Goal: Book appointment/travel/reservation

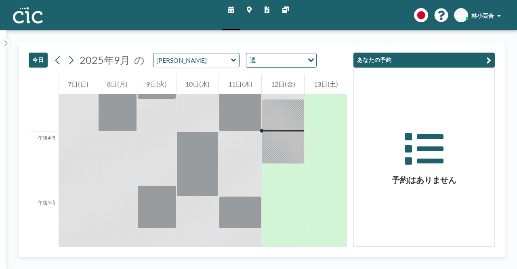
scroll to position [1003, 0]
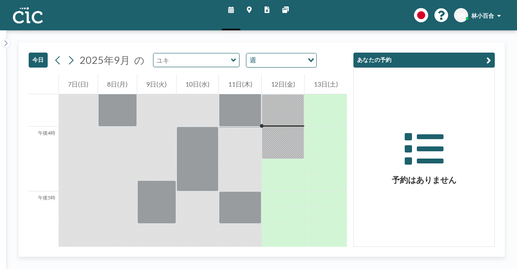
click at [199, 62] on input "text" at bounding box center [193, 59] width 78 height 13
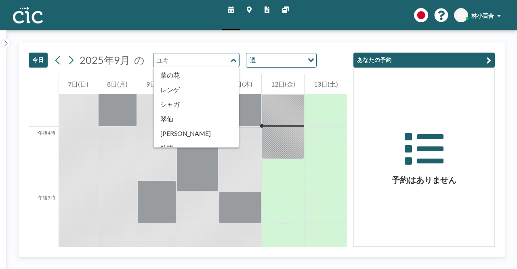
scroll to position [448, 0]
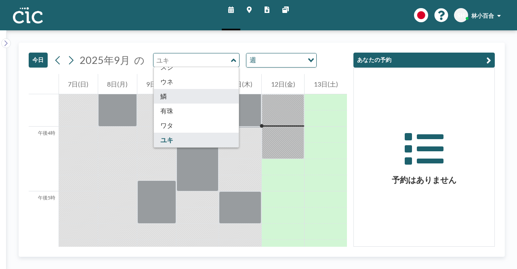
type input "Uroko"
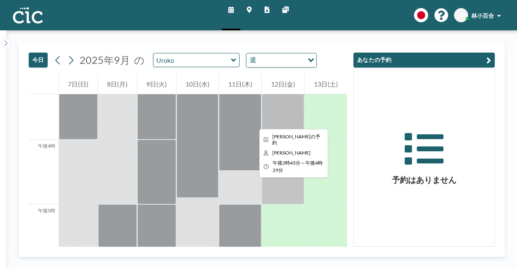
scroll to position [1003, 0]
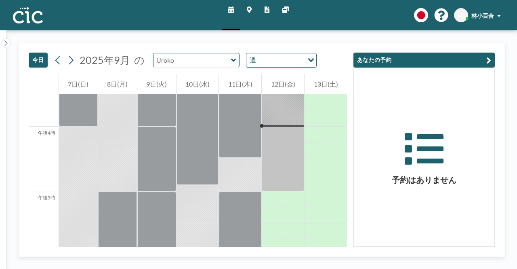
click at [202, 59] on input "text" at bounding box center [193, 59] width 78 height 13
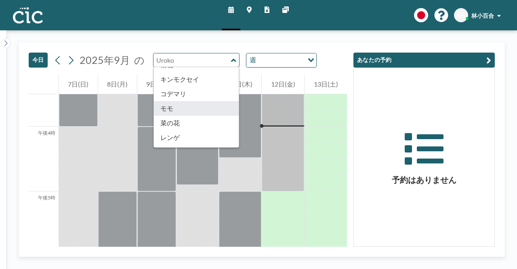
scroll to position [448, 0]
type input "Usu"
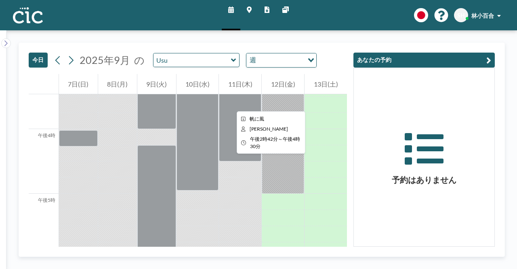
scroll to position [1003, 0]
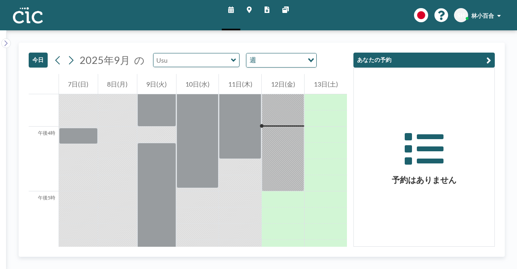
click at [202, 59] on input "text" at bounding box center [193, 59] width 78 height 13
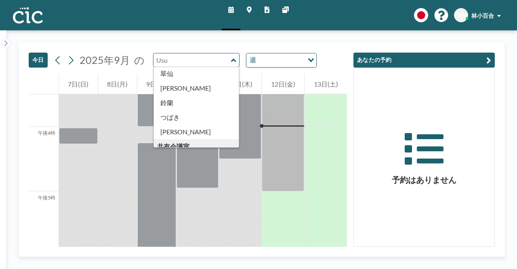
scroll to position [448, 0]
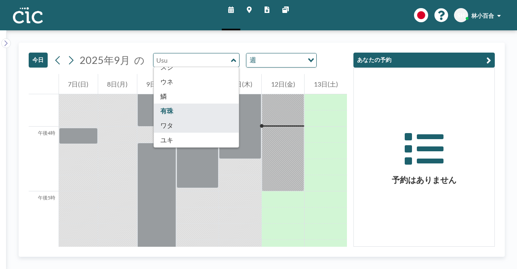
type input "Wata"
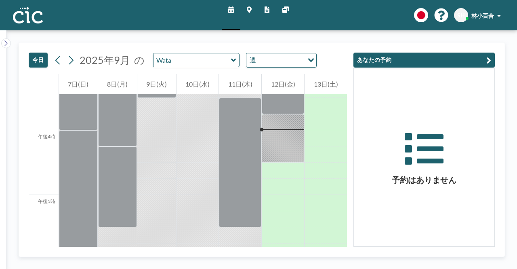
scroll to position [1003, 0]
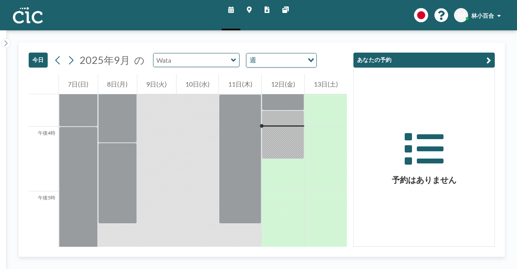
click at [196, 60] on input "text" at bounding box center [193, 59] width 78 height 13
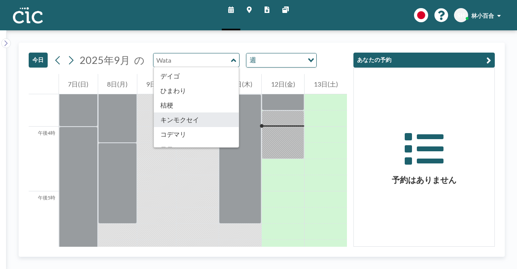
scroll to position [448, 0]
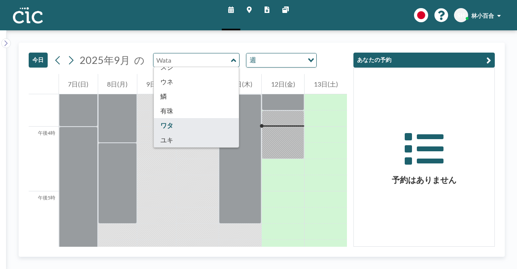
type input "[PERSON_NAME]"
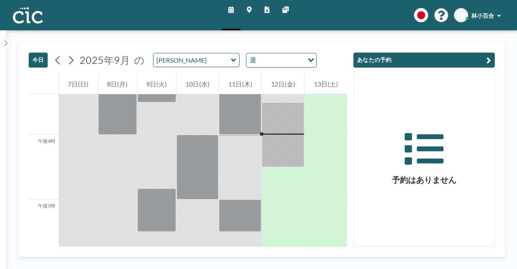
scroll to position [1003, 0]
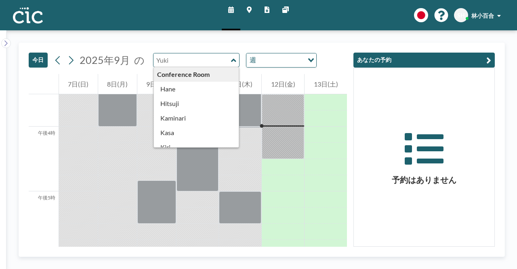
click at [202, 58] on input "text" at bounding box center [193, 59] width 78 height 13
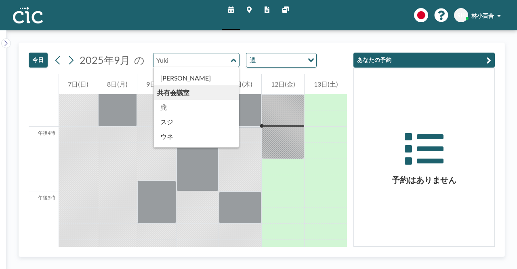
scroll to position [448, 0]
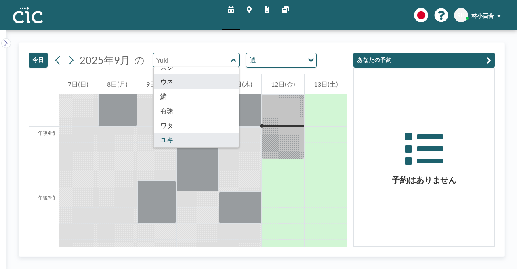
type input "Une"
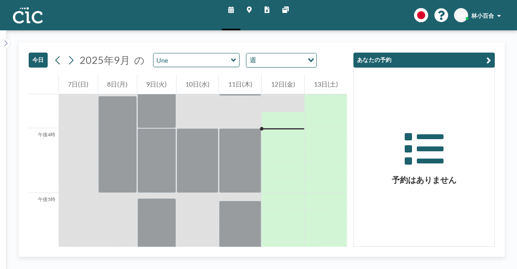
scroll to position [1003, 0]
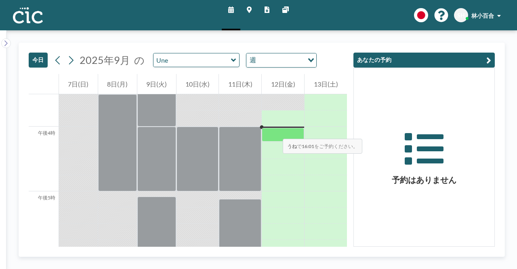
click at [275, 131] on div at bounding box center [283, 135] width 42 height 14
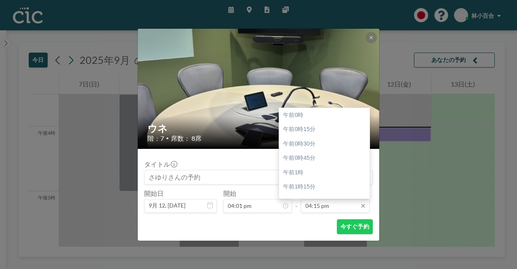
scroll to position [936, 0]
click at [315, 174] on div "午後5時15分" at bounding box center [326, 172] width 95 height 15
type input "05:15 pm"
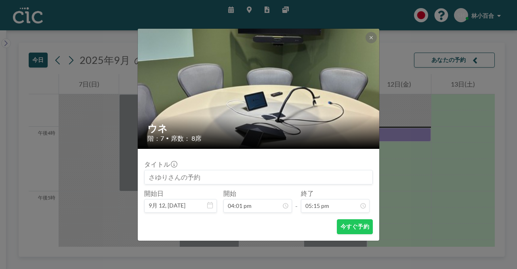
scroll to position [0, 0]
click at [295, 223] on div "今すぐ予約" at bounding box center [258, 226] width 229 height 15
click at [348, 230] on font "今すぐ予約" at bounding box center [355, 226] width 29 height 7
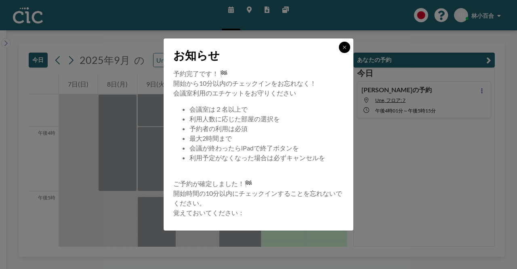
click at [343, 49] on icon at bounding box center [344, 47] width 5 height 5
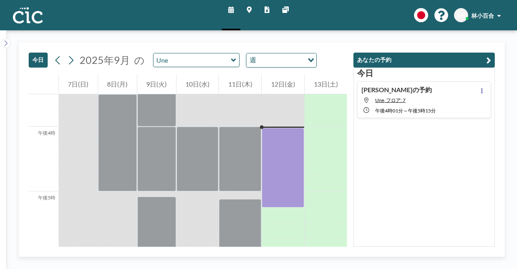
click at [430, 186] on div "[DATE] [PERSON_NAME]の予約 Une, フロア: 7 午後4時01分 ～ 午後5時15分" at bounding box center [425, 157] width 142 height 179
click at [482, 89] on icon at bounding box center [483, 90] width 2 height 5
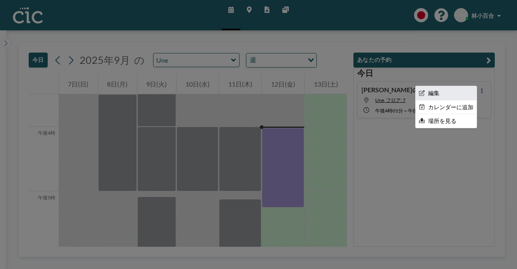
click at [437, 93] on li "編集" at bounding box center [446, 93] width 61 height 14
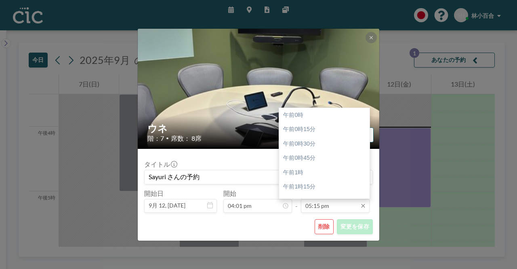
scroll to position [993, 0]
click at [334, 206] on input "05:15 pm" at bounding box center [335, 206] width 69 height 14
click at [309, 131] on font "午後5時30分" at bounding box center [299, 129] width 32 height 6
type input "05:30 pm"
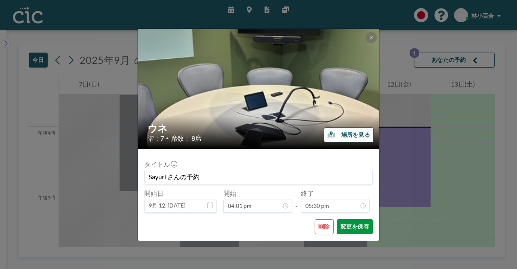
scroll to position [0, 0]
click at [356, 229] on font "変更を保存" at bounding box center [355, 226] width 29 height 7
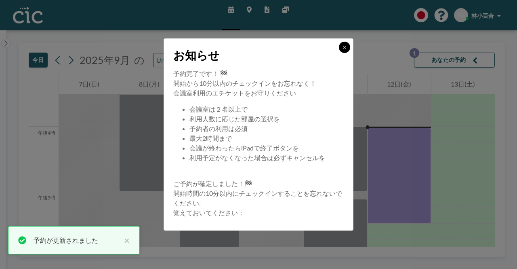
click at [347, 45] on icon at bounding box center [344, 47] width 5 height 5
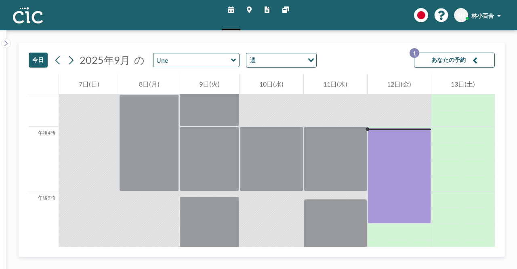
click at [250, 8] on icon at bounding box center [249, 9] width 5 height 6
